Goal: Information Seeking & Learning: Learn about a topic

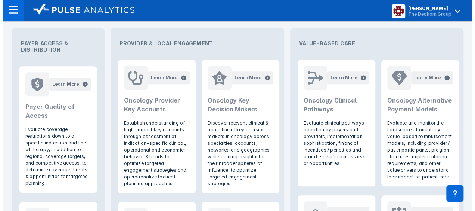
scroll to position [331, 0]
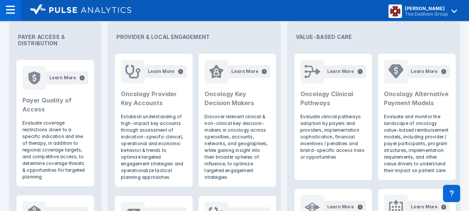
click at [62, 105] on h2 "Payer Quality of Access" at bounding box center [55, 105] width 66 height 18
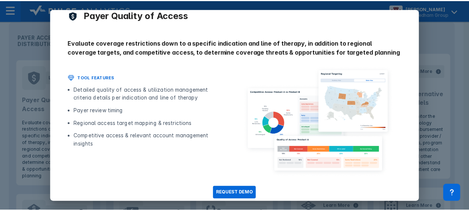
scroll to position [0, 0]
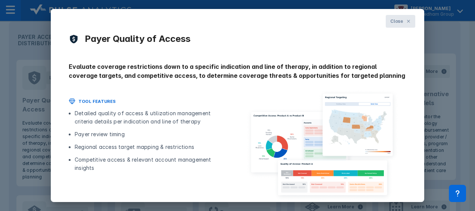
click at [406, 20] on icon at bounding box center [408, 21] width 4 height 4
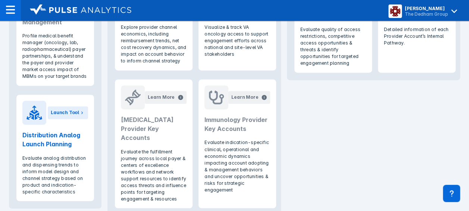
scroll to position [555, 0]
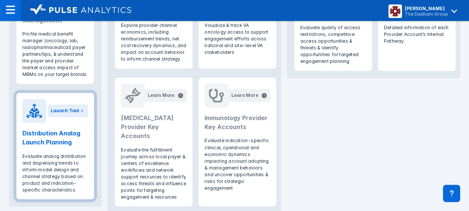
click at [80, 136] on h2 "Distribution Analog Launch Planning" at bounding box center [55, 137] width 66 height 18
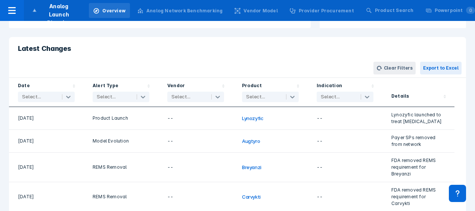
scroll to position [187, 0]
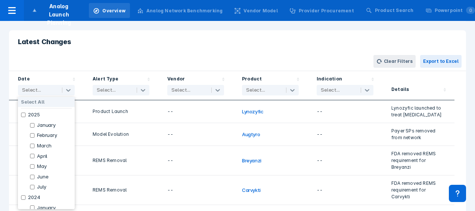
click at [46, 89] on div at bounding box center [39, 89] width 34 height 7
click at [28, 116] on label "2025" at bounding box center [34, 115] width 12 height 6
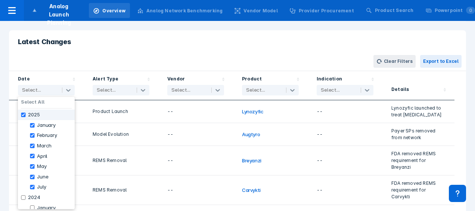
checkbox input "true"
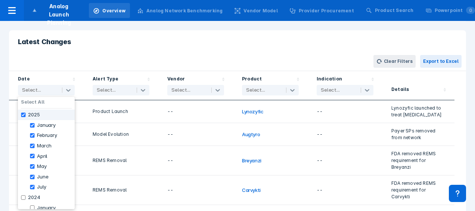
checkbox input "true"
click at [206, 61] on div "Clear Filters Export to Excel" at bounding box center [237, 61] width 457 height 19
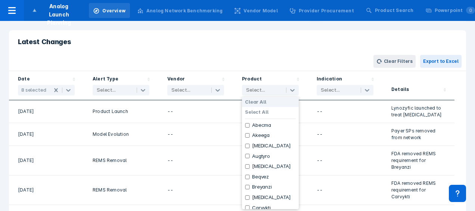
click at [271, 91] on div at bounding box center [263, 89] width 34 height 7
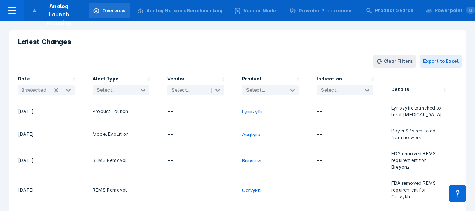
click at [283, 89] on div "Select..." at bounding box center [262, 90] width 41 height 10
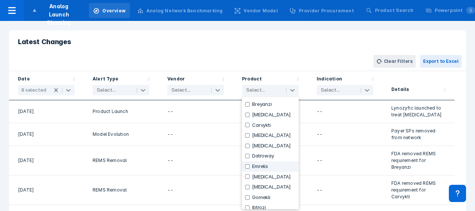
scroll to position [0, 0]
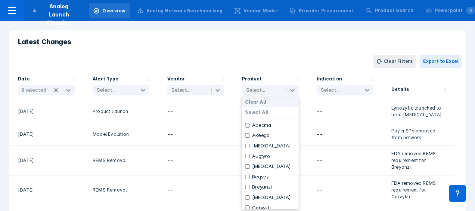
click at [162, 53] on div "Clear Filters Export to Excel" at bounding box center [237, 61] width 457 height 19
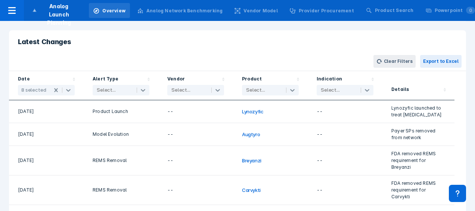
click at [279, 91] on div at bounding box center [263, 89] width 34 height 7
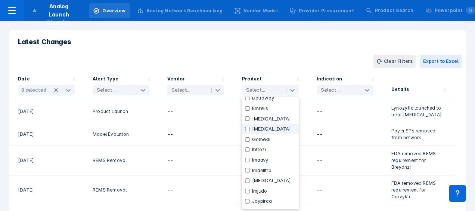
scroll to position [149, 0]
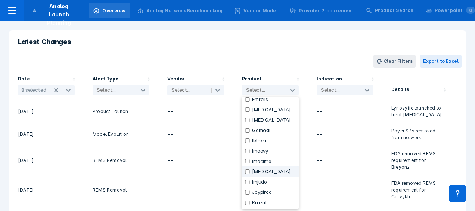
click at [263, 169] on label "[MEDICAL_DATA]" at bounding box center [271, 171] width 39 height 6
checkbox input "true"
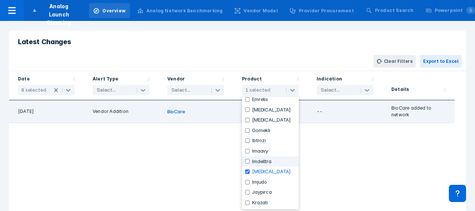
click at [149, 116] on div "Vendor Addition" at bounding box center [121, 111] width 75 height 23
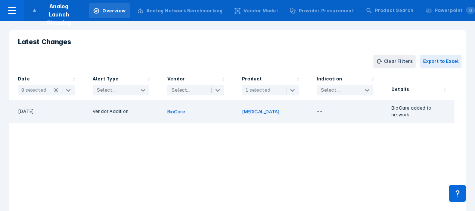
click at [247, 109] on button "[MEDICAL_DATA]" at bounding box center [260, 111] width 37 height 6
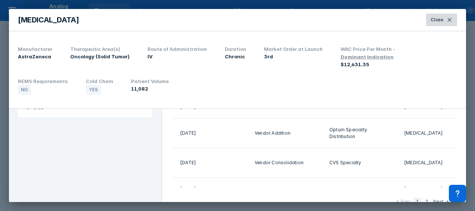
click at [448, 22] on icon at bounding box center [450, 20] width 6 height 6
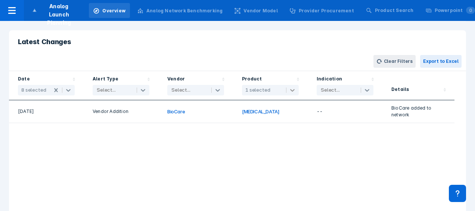
click at [288, 86] on div at bounding box center [292, 90] width 12 height 9
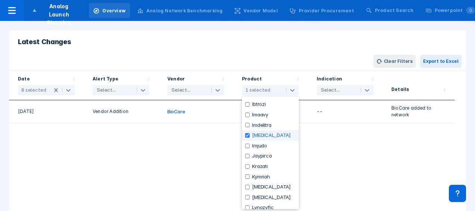
scroll to position [187, 0]
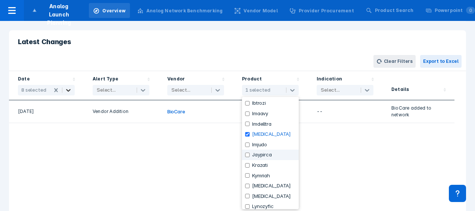
click at [68, 87] on icon at bounding box center [68, 89] width 7 height 7
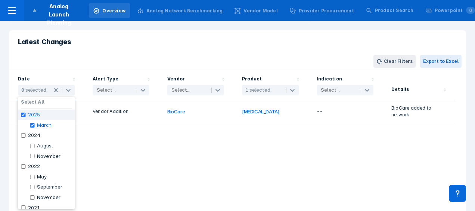
click at [46, 111] on div "2025" at bounding box center [46, 114] width 57 height 10
checkbox input "false"
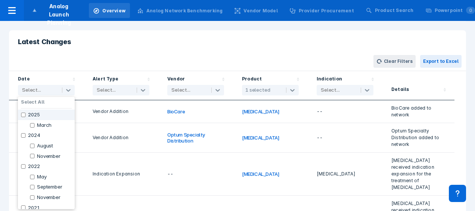
click at [46, 111] on div "2025" at bounding box center [46, 114] width 57 height 10
checkbox input "true"
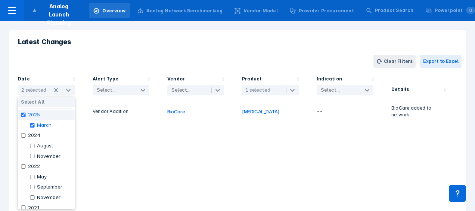
click at [46, 111] on div "2025" at bounding box center [46, 114] width 57 height 10
checkbox input "false"
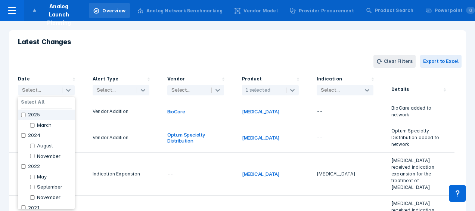
click at [272, 90] on div at bounding box center [275, 89] width 9 height 7
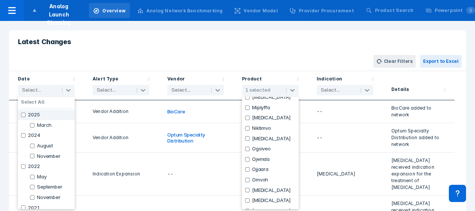
scroll to position [1008, 0]
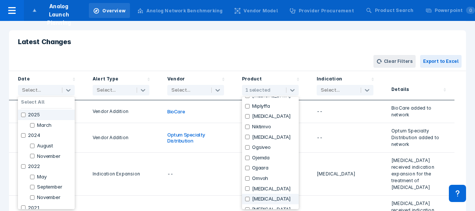
click at [261, 197] on label "[MEDICAL_DATA]" at bounding box center [271, 199] width 39 height 6
checkbox input "true"
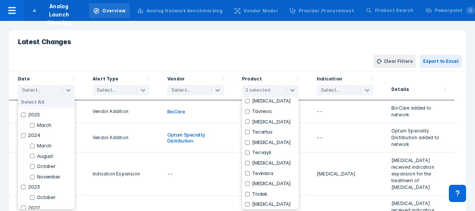
scroll to position [1419, 0]
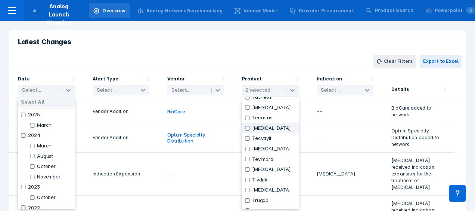
click at [272, 130] on label "[MEDICAL_DATA]" at bounding box center [271, 128] width 39 height 6
checkbox input "true"
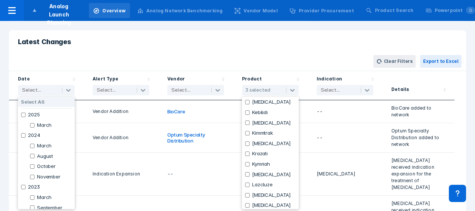
scroll to position [784, 0]
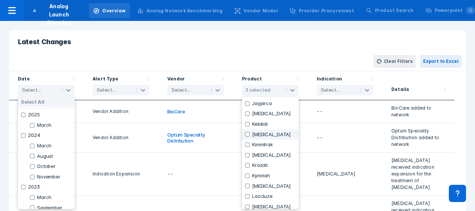
click at [279, 133] on div "[MEDICAL_DATA]" at bounding box center [270, 134] width 57 height 10
checkbox input "true"
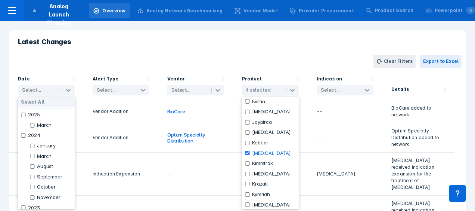
scroll to position [747, 0]
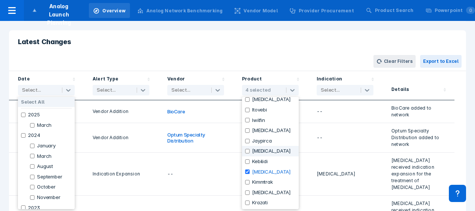
click at [270, 150] on label "[MEDICAL_DATA]" at bounding box center [271, 151] width 39 height 6
checkbox input "true"
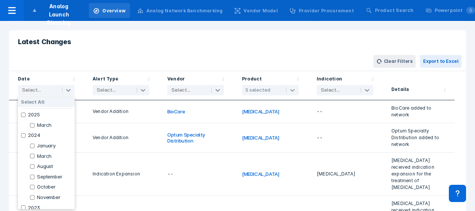
click at [291, 89] on icon at bounding box center [292, 90] width 4 height 3
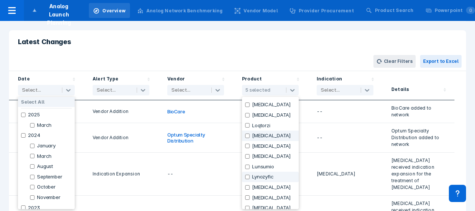
scroll to position [859, 0]
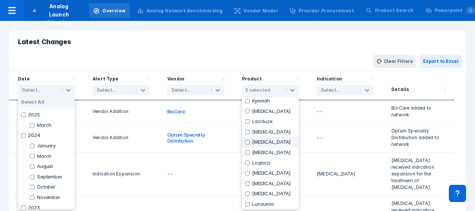
click at [269, 139] on div "[MEDICAL_DATA]" at bounding box center [270, 142] width 57 height 10
checkbox input "true"
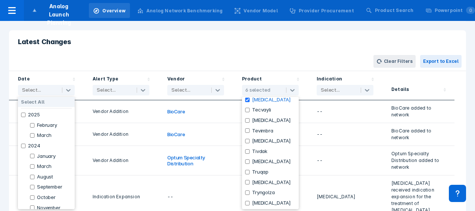
scroll to position [1457, 0]
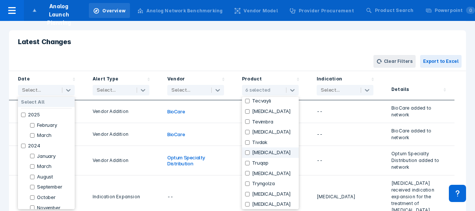
click at [280, 154] on div "[MEDICAL_DATA]" at bounding box center [270, 152] width 57 height 10
checkbox input "true"
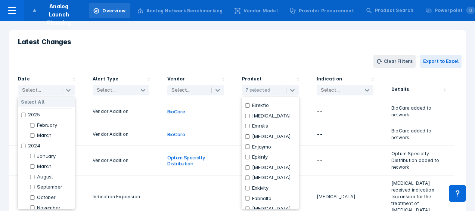
scroll to position [448, 0]
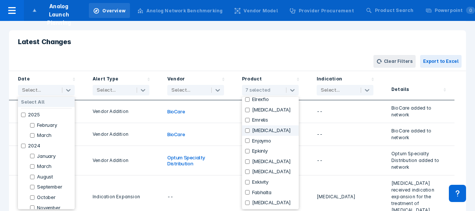
click at [267, 132] on label "[MEDICAL_DATA]" at bounding box center [271, 130] width 39 height 6
checkbox input "true"
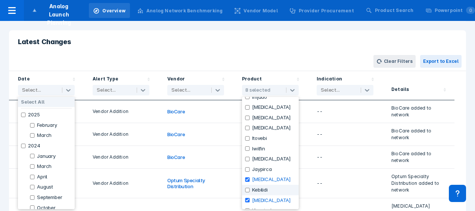
scroll to position [710, 0]
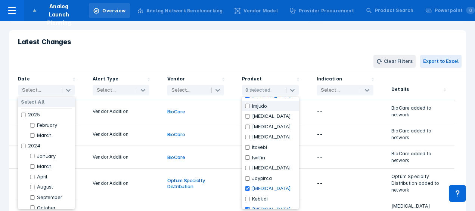
click at [260, 108] on label "Imjudo" at bounding box center [259, 106] width 15 height 6
checkbox input "true"
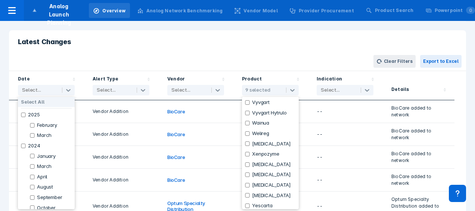
scroll to position [1750, 0]
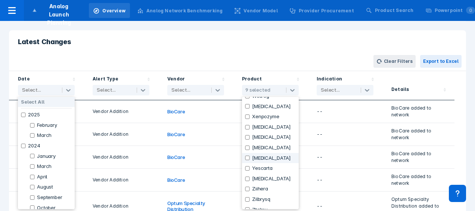
click at [277, 159] on div "[MEDICAL_DATA]" at bounding box center [270, 158] width 57 height 10
checkbox input "true"
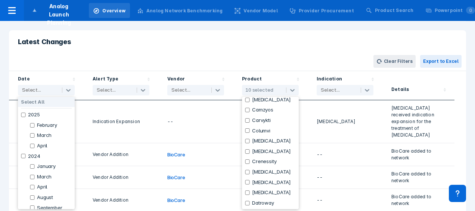
scroll to position [336, 0]
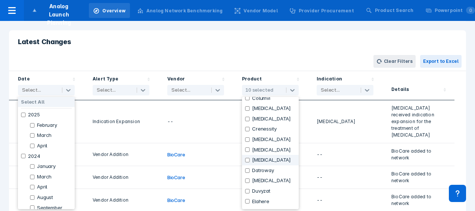
click at [284, 161] on label "[MEDICAL_DATA]" at bounding box center [271, 160] width 39 height 6
checkbox input "true"
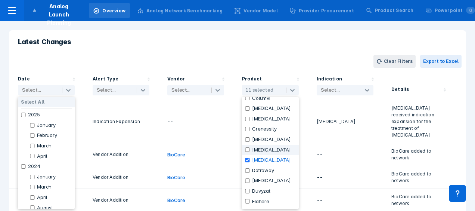
click at [266, 151] on label "[MEDICAL_DATA]" at bounding box center [271, 150] width 39 height 6
checkbox input "true"
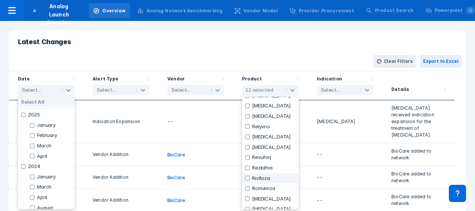
scroll to position [1211, 0]
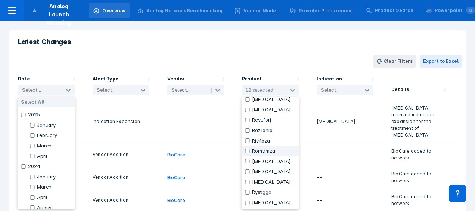
click at [302, 43] on h2 "Latest Changes" at bounding box center [237, 41] width 457 height 22
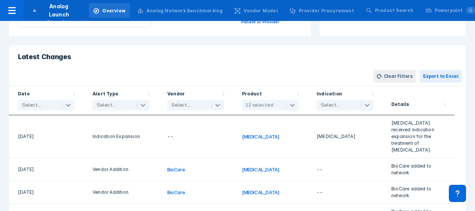
scroll to position [166, 0]
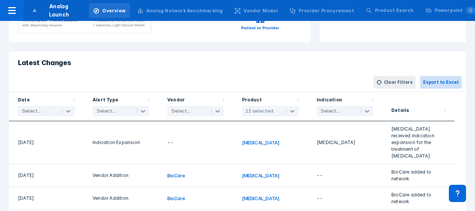
click at [434, 81] on button "Export to Excel" at bounding box center [440, 82] width 41 height 13
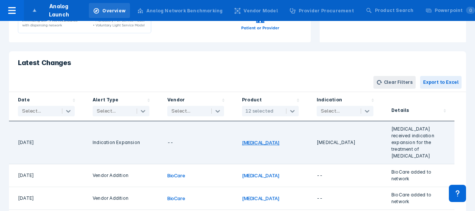
click at [248, 139] on button "[MEDICAL_DATA]" at bounding box center [260, 142] width 37 height 6
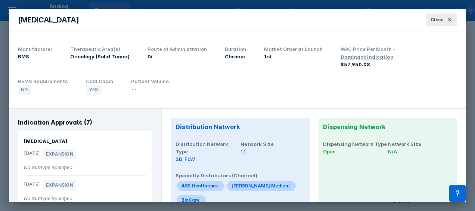
click at [218, 183] on div "[PERSON_NAME] Medical" at bounding box center [200, 186] width 37 height 6
click at [218, 183] on div "BioCare" at bounding box center [200, 186] width 37 height 6
click at [218, 189] on div "Cardinal Health Specialty Distribution" at bounding box center [200, 186] width 37 height 6
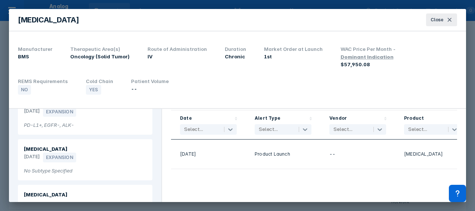
scroll to position [299, 0]
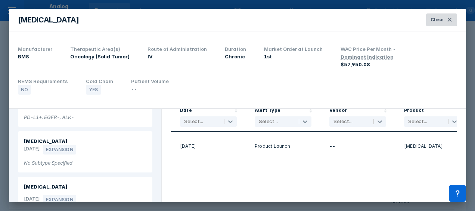
click at [442, 19] on span "Close" at bounding box center [437, 19] width 13 height 7
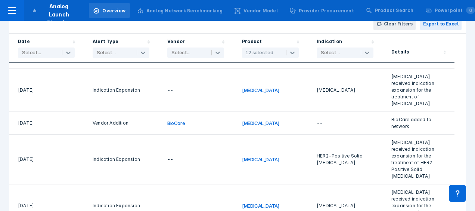
scroll to position [278, 0]
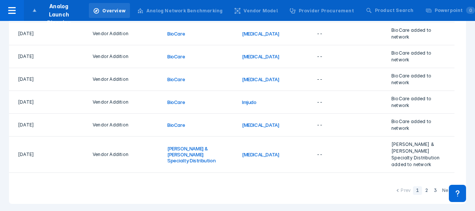
scroll to position [0, 0]
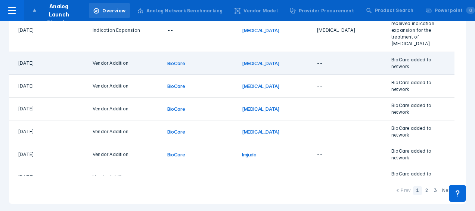
click at [266, 62] on div "[MEDICAL_DATA]" at bounding box center [270, 63] width 75 height 23
click at [254, 60] on button "[MEDICAL_DATA]" at bounding box center [260, 63] width 37 height 6
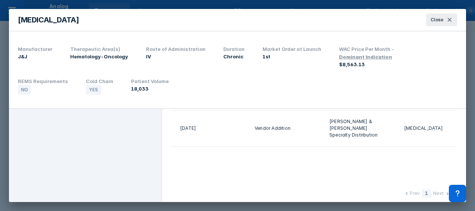
scroll to position [0, 91]
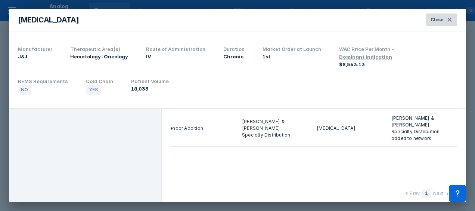
click at [448, 19] on icon at bounding box center [450, 20] width 6 height 6
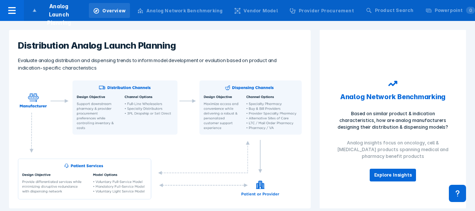
click at [200, 11] on div "Analog Network Benchmarking" at bounding box center [184, 10] width 76 height 7
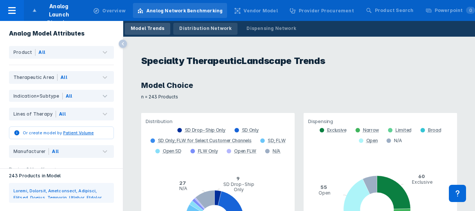
click at [197, 26] on div "Distribution Network" at bounding box center [205, 28] width 52 height 7
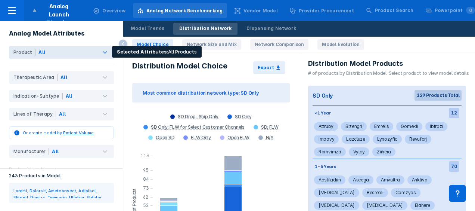
click at [86, 52] on div "All" at bounding box center [74, 52] width 78 height 13
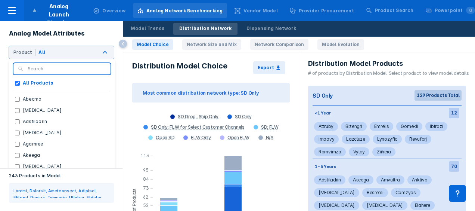
scroll to position [65, 0]
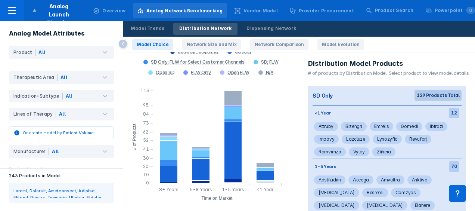
click at [205, 45] on link "Network Size and Mix" at bounding box center [211, 44] width 59 height 10
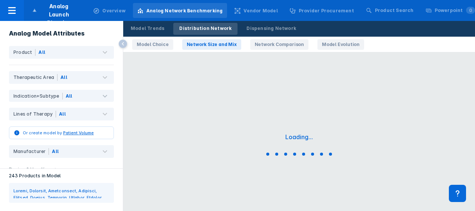
click at [276, 43] on link "Network Comparison" at bounding box center [279, 44] width 58 height 10
click at [325, 46] on link "Model Evolution" at bounding box center [340, 44] width 47 height 10
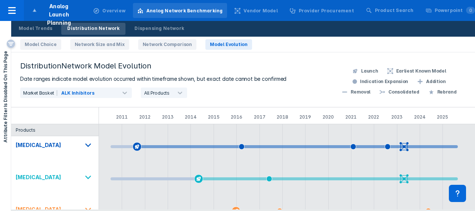
click at [159, 43] on link "Network Comparison" at bounding box center [167, 44] width 58 height 10
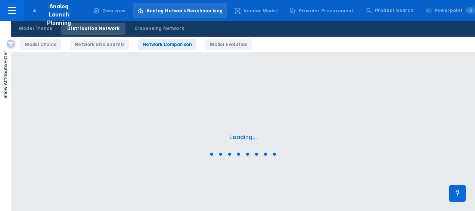
click at [210, 44] on link "Model Evolution" at bounding box center [228, 44] width 47 height 10
click at [130, 33] on link "Dispensing Network" at bounding box center [159, 29] width 62 height 12
click at [138, 30] on div "Dispensing Network" at bounding box center [159, 28] width 50 height 7
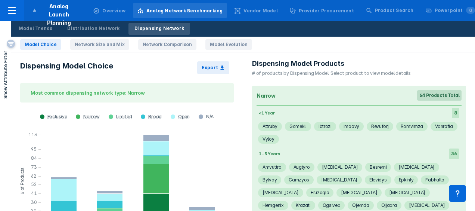
click at [100, 44] on link "Network Size and Mix" at bounding box center [99, 44] width 59 height 10
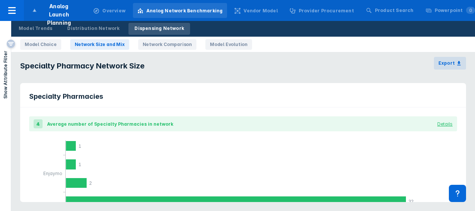
scroll to position [747, 0]
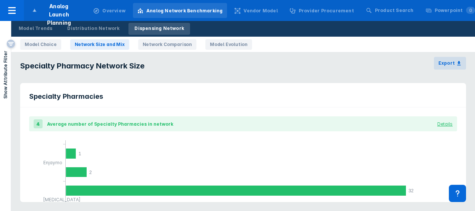
click at [224, 47] on link "Model Evolution" at bounding box center [228, 44] width 47 height 10
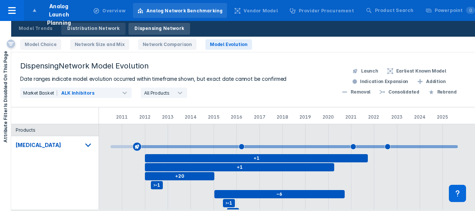
click at [92, 32] on link "Distribution Network" at bounding box center [93, 29] width 64 height 12
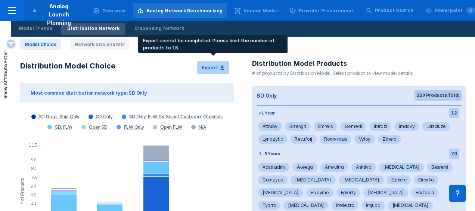
click at [210, 69] on div "Export" at bounding box center [210, 67] width 16 height 7
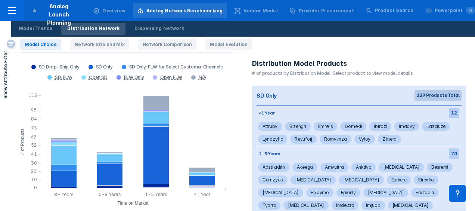
scroll to position [55, 0]
